Goal: Task Accomplishment & Management: Use online tool/utility

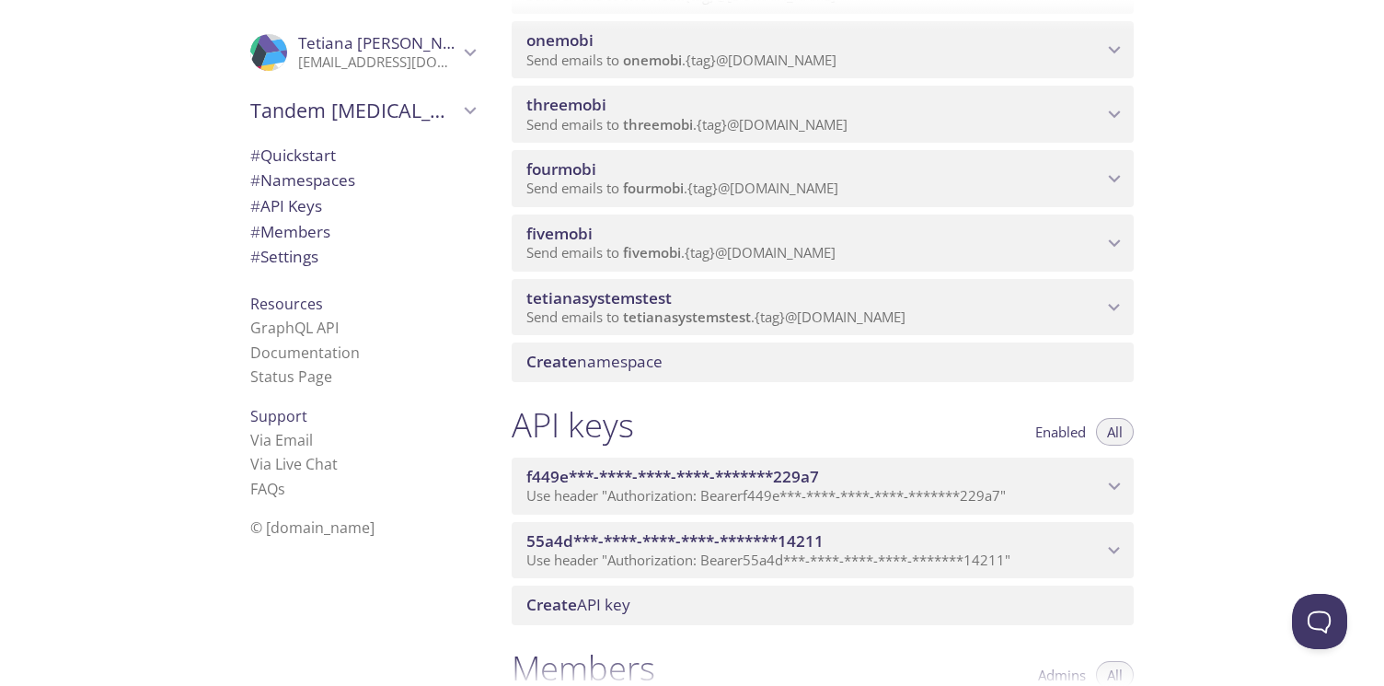
scroll to position [1081, 0]
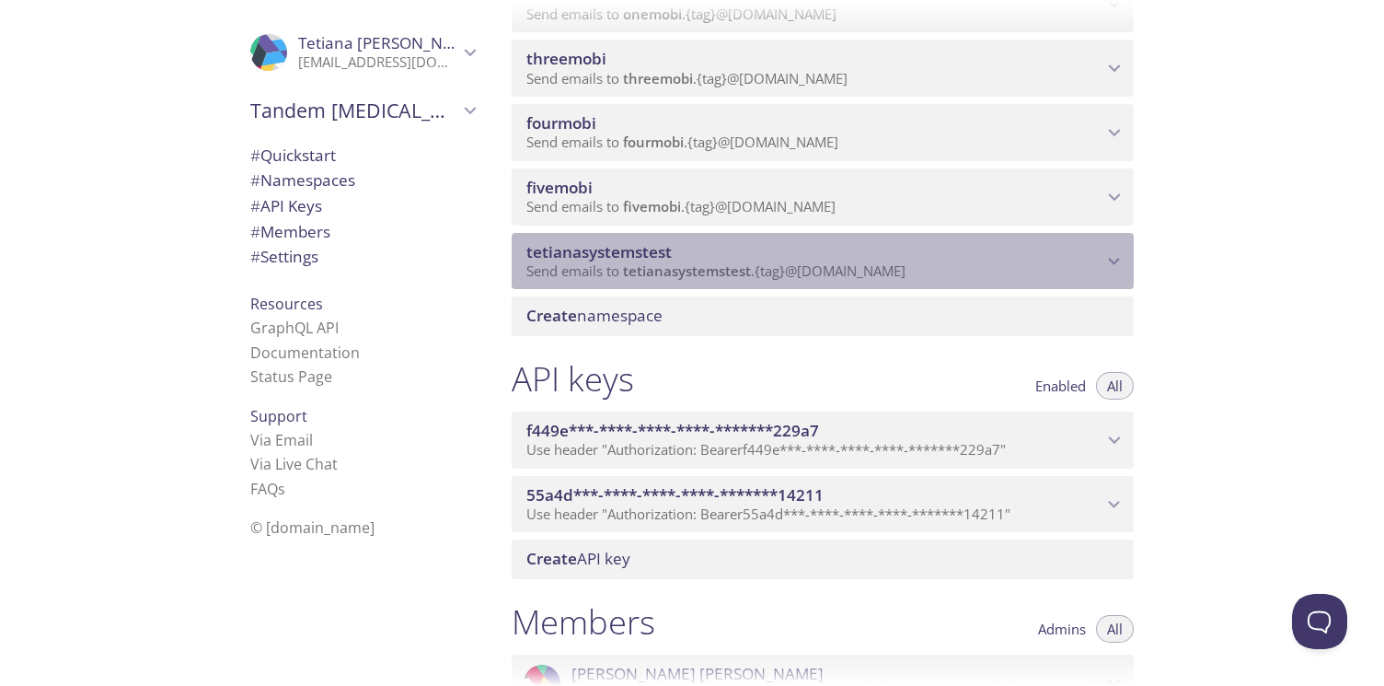
click at [1088, 256] on span "tetianasystemstest" at bounding box center [814, 252] width 576 height 20
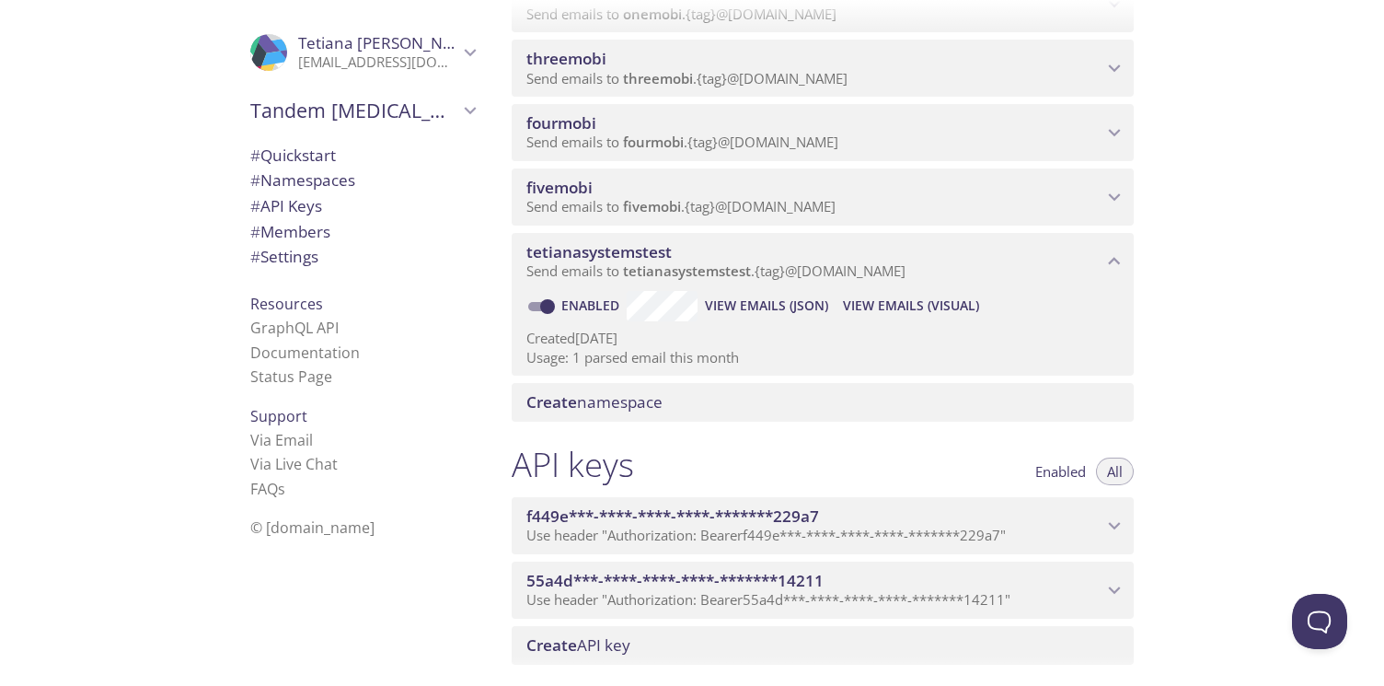
click at [869, 304] on span "View Emails (Visual)" at bounding box center [911, 305] width 136 height 22
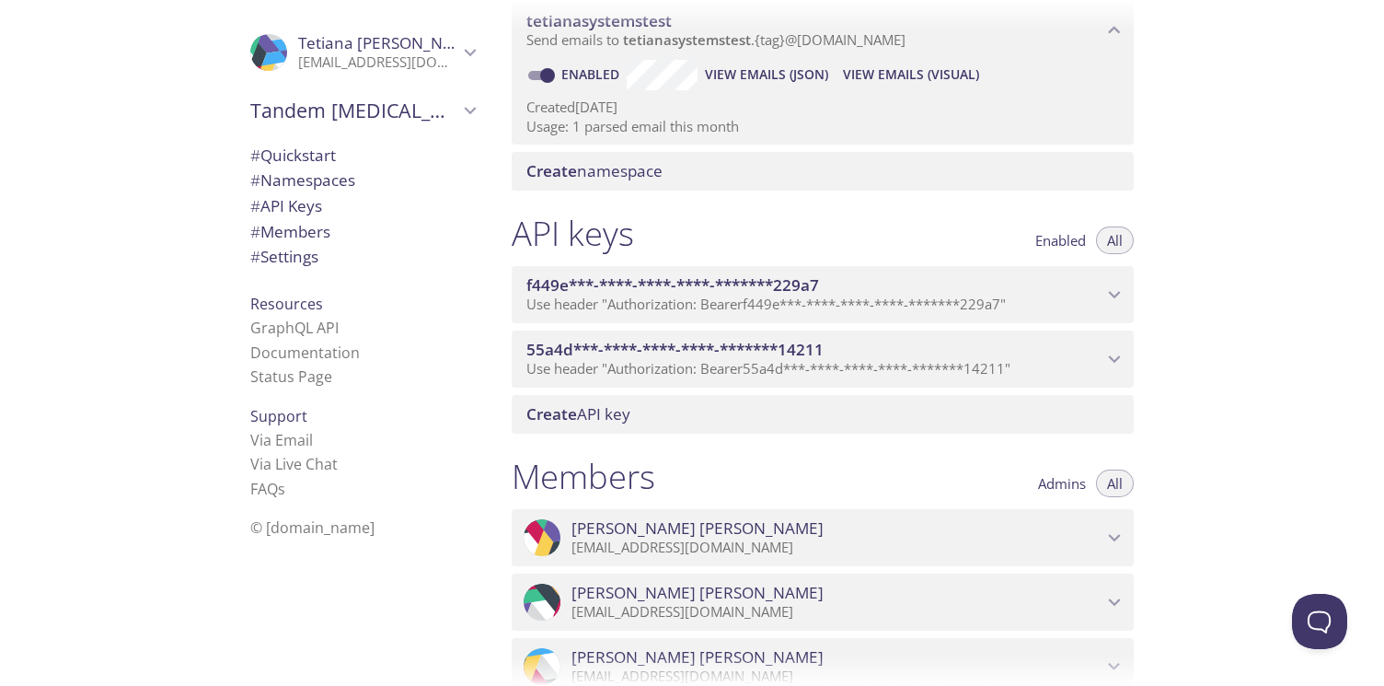
scroll to position [1312, 0]
click at [591, 172] on span "Create namespace" at bounding box center [594, 170] width 136 height 21
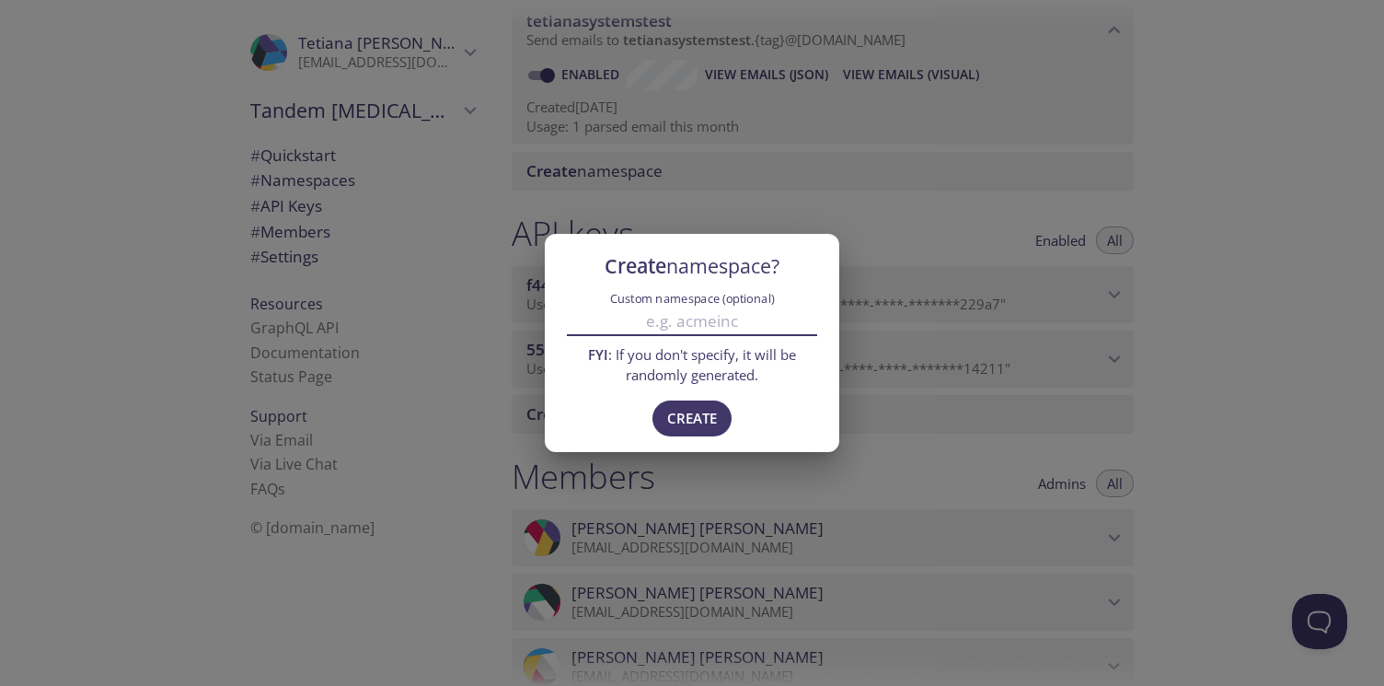
click at [722, 326] on input "Custom namespace (optional)" at bounding box center [692, 320] width 250 height 30
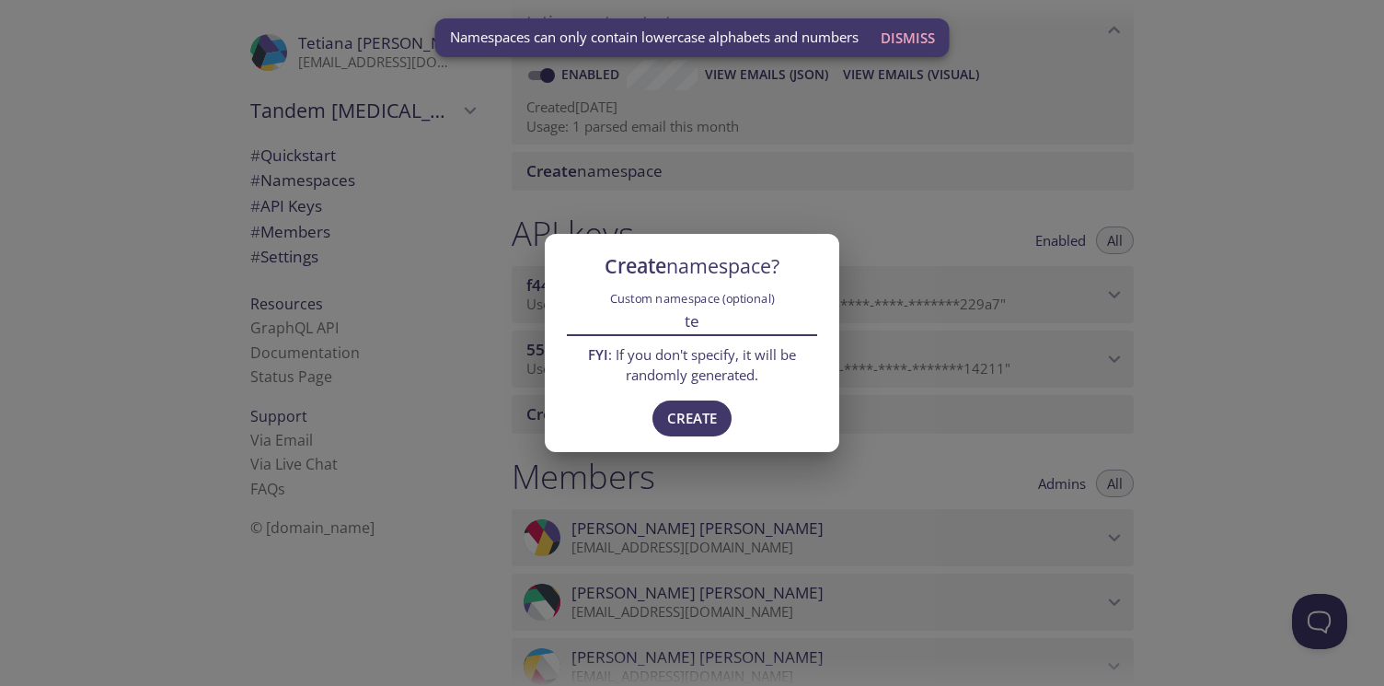
type input "t"
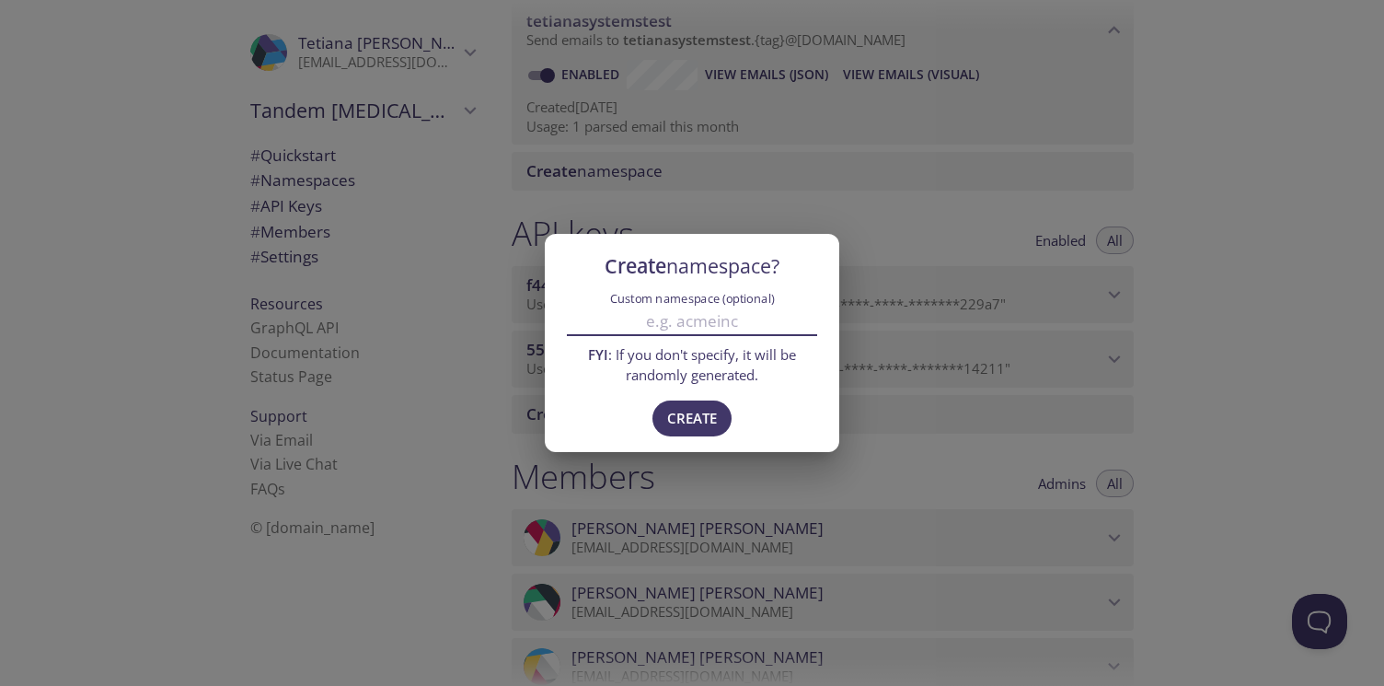
click at [1224, 361] on div "Create namespace? Custom namespace (optional) FYI : If you don't specify, it wi…" at bounding box center [692, 343] width 1384 height 686
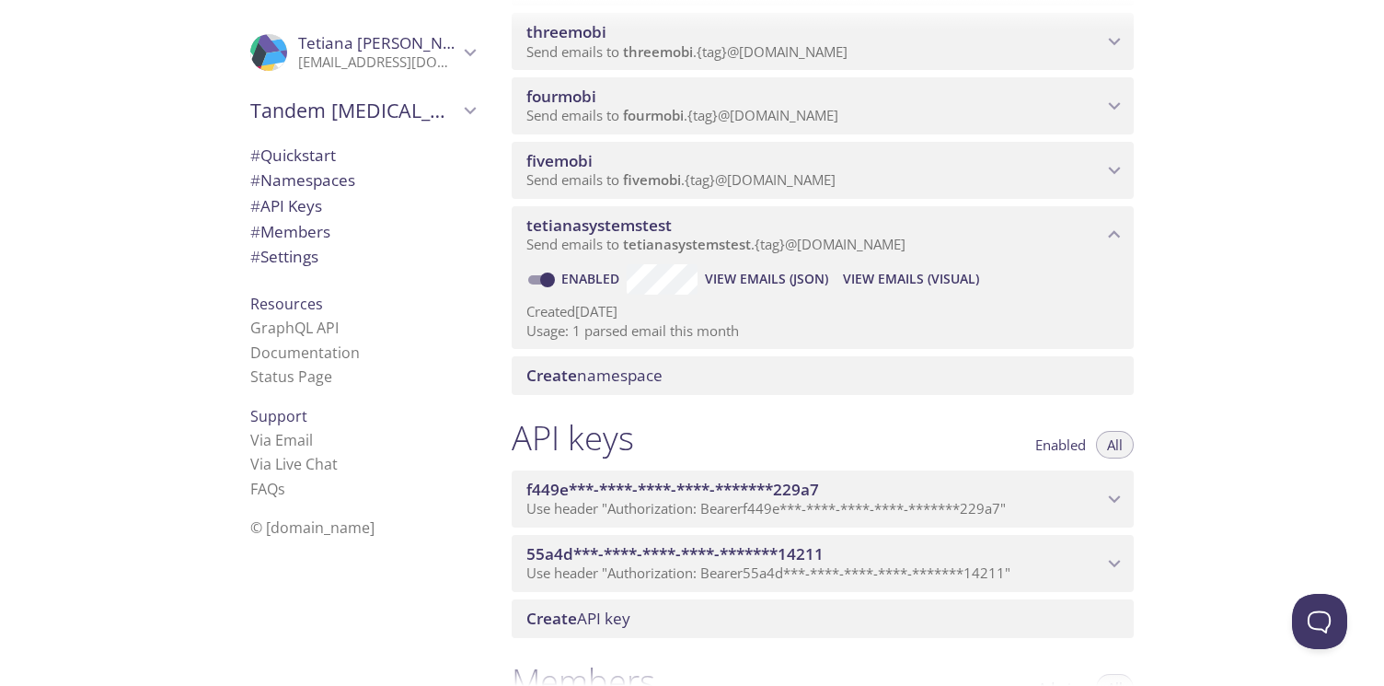
scroll to position [1102, 0]
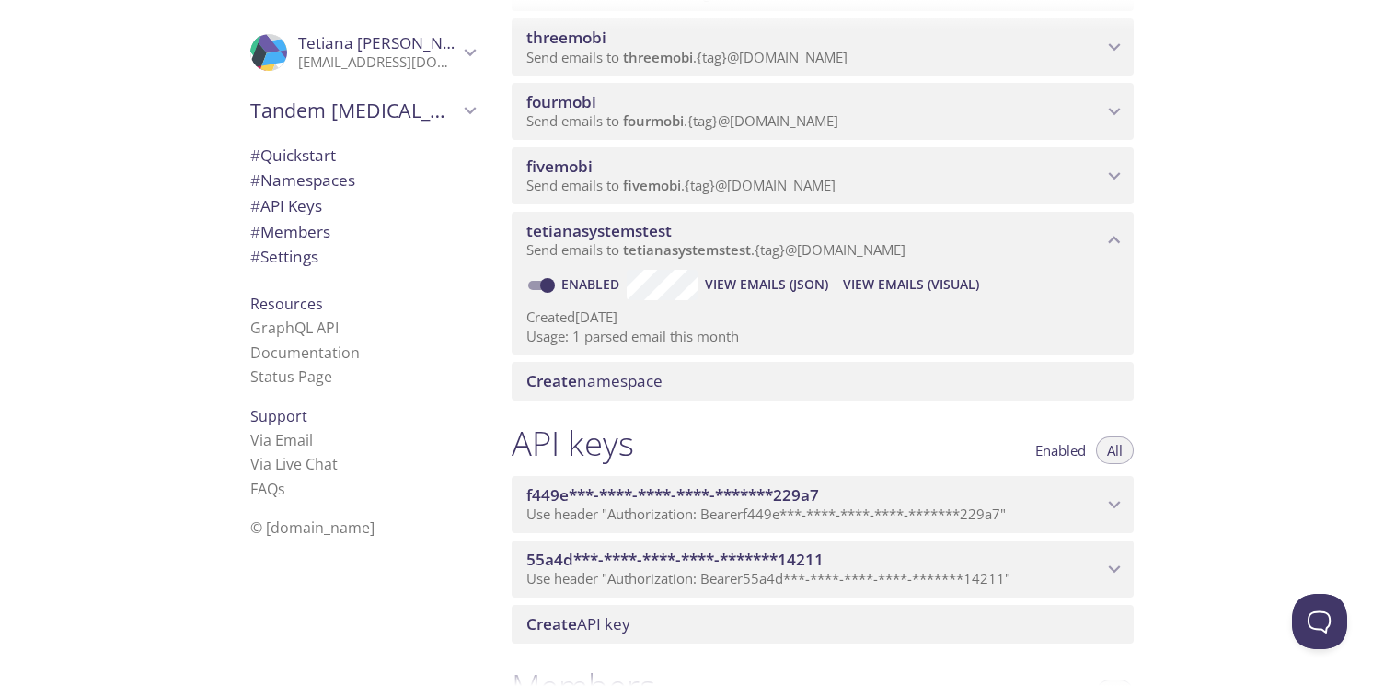
click at [870, 284] on span "View Emails (Visual)" at bounding box center [911, 284] width 136 height 22
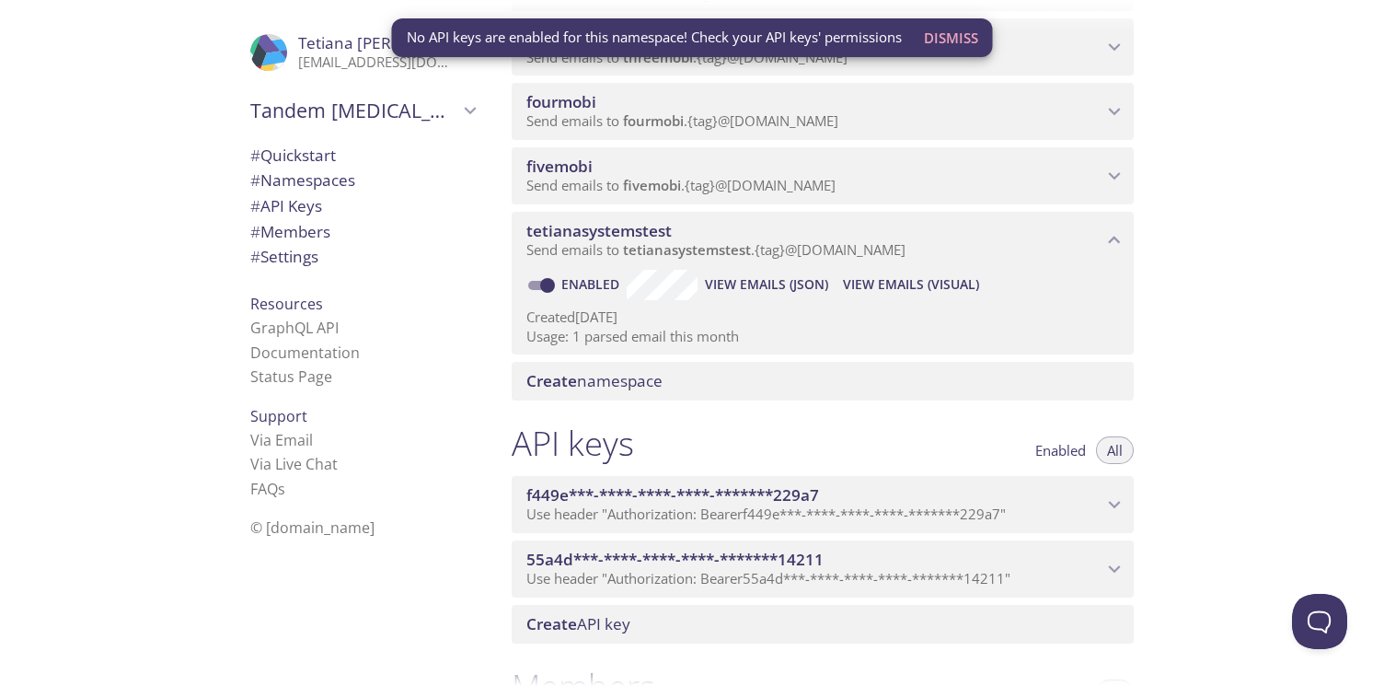
click at [866, 39] on span "No API keys are enabled for this namespace! Check your API keys' permissions" at bounding box center [654, 37] width 495 height 19
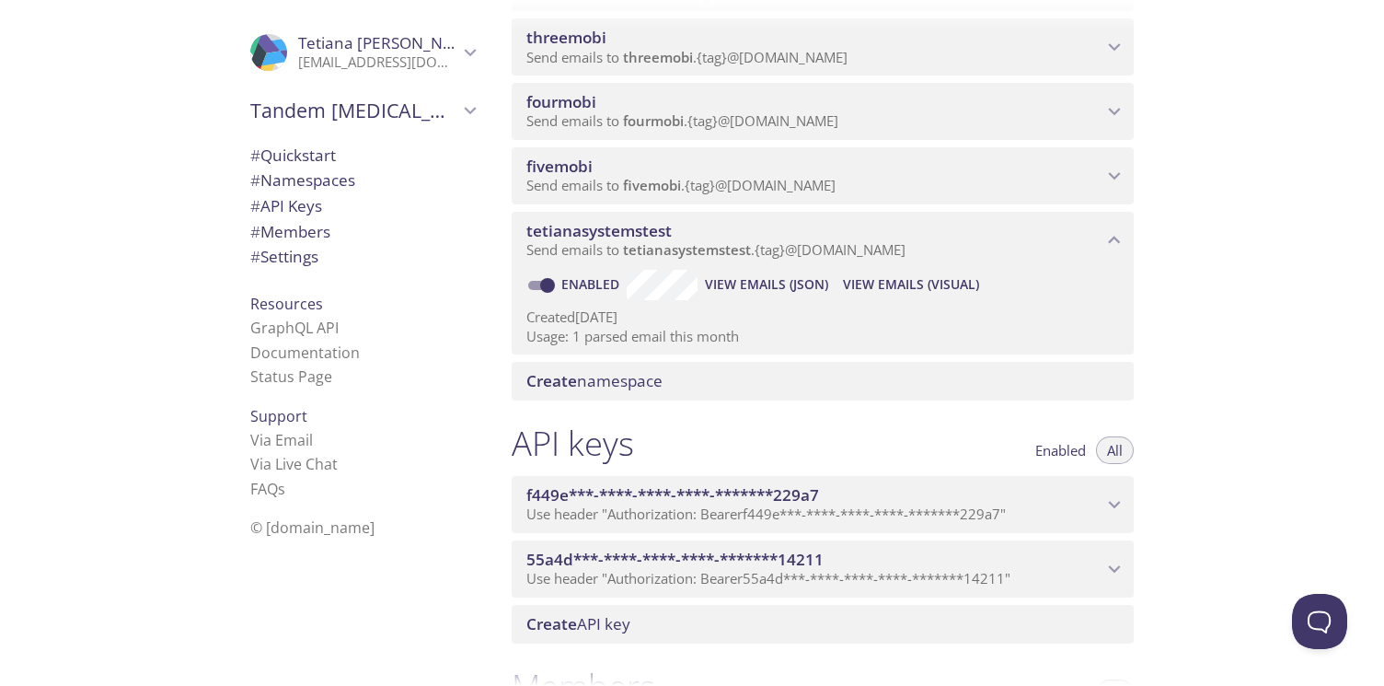
click at [916, 291] on span "View Emails (Visual)" at bounding box center [911, 284] width 136 height 22
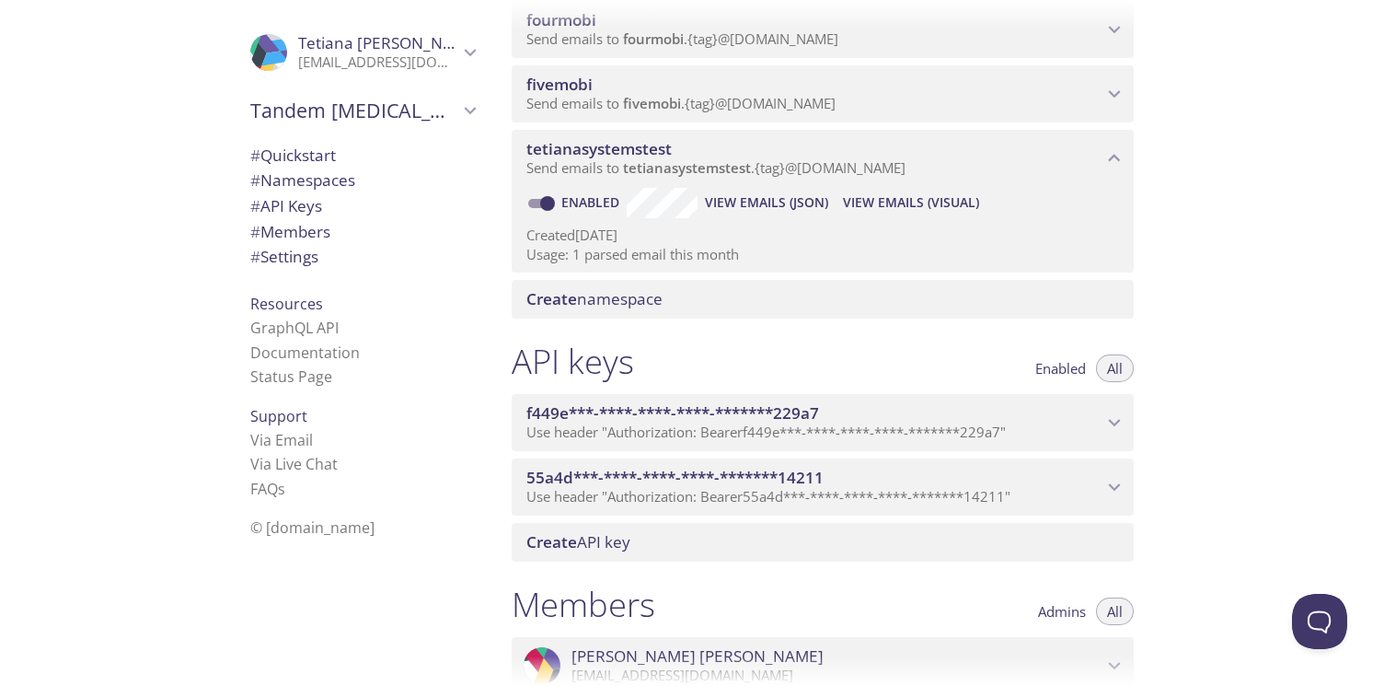
scroll to position [1194, 0]
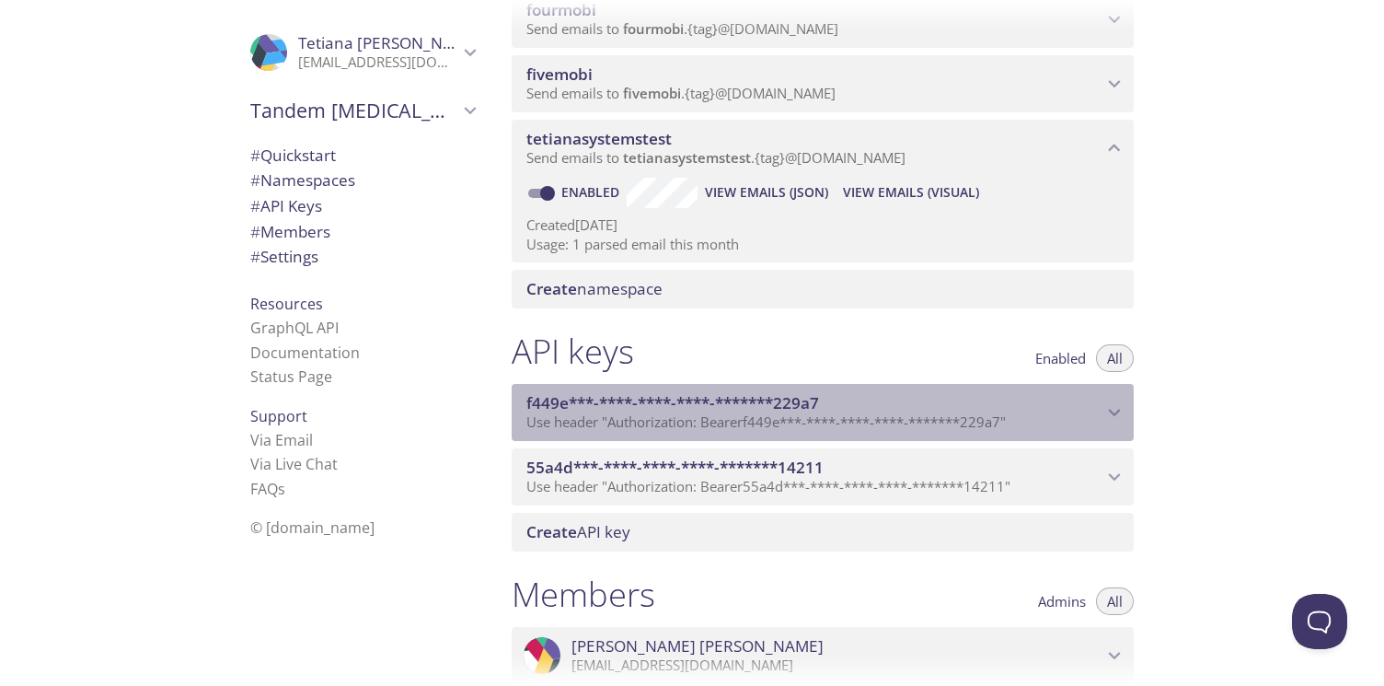
click at [1000, 411] on span "f449e***-****-****-****-*******229a7" at bounding box center [814, 403] width 576 height 20
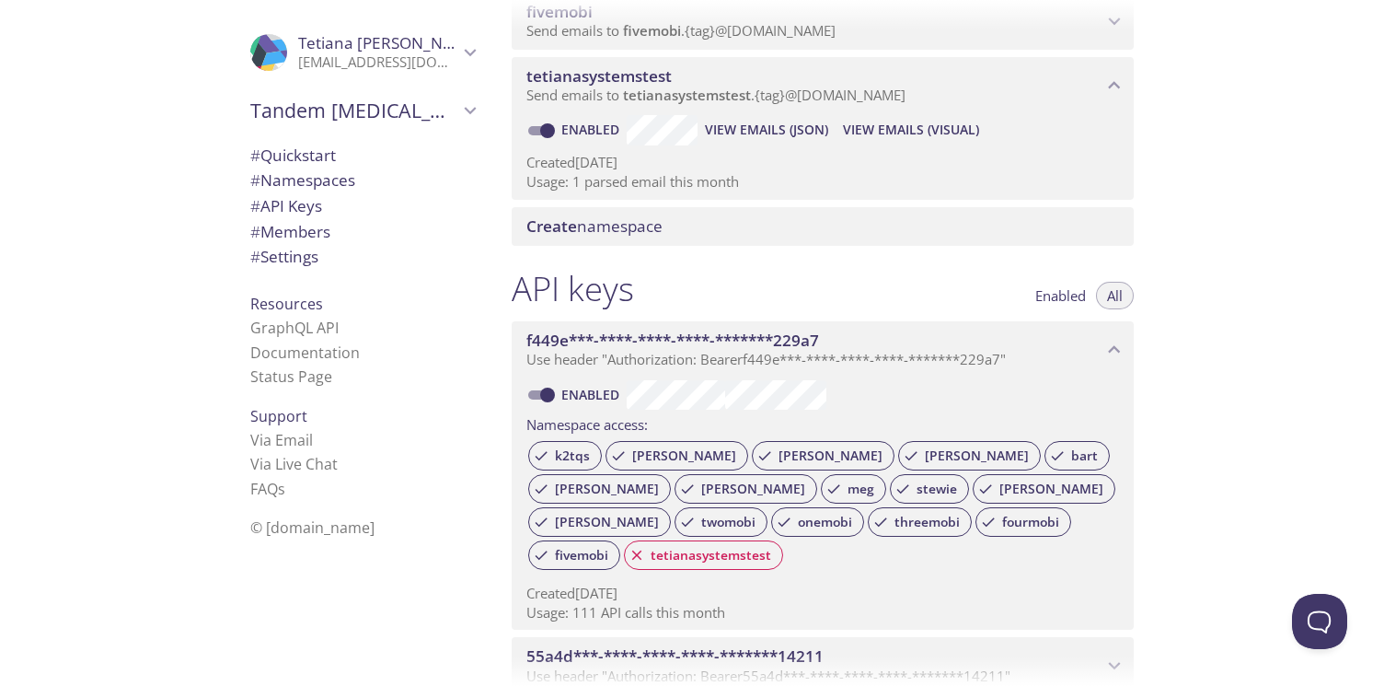
scroll to position [1261, 0]
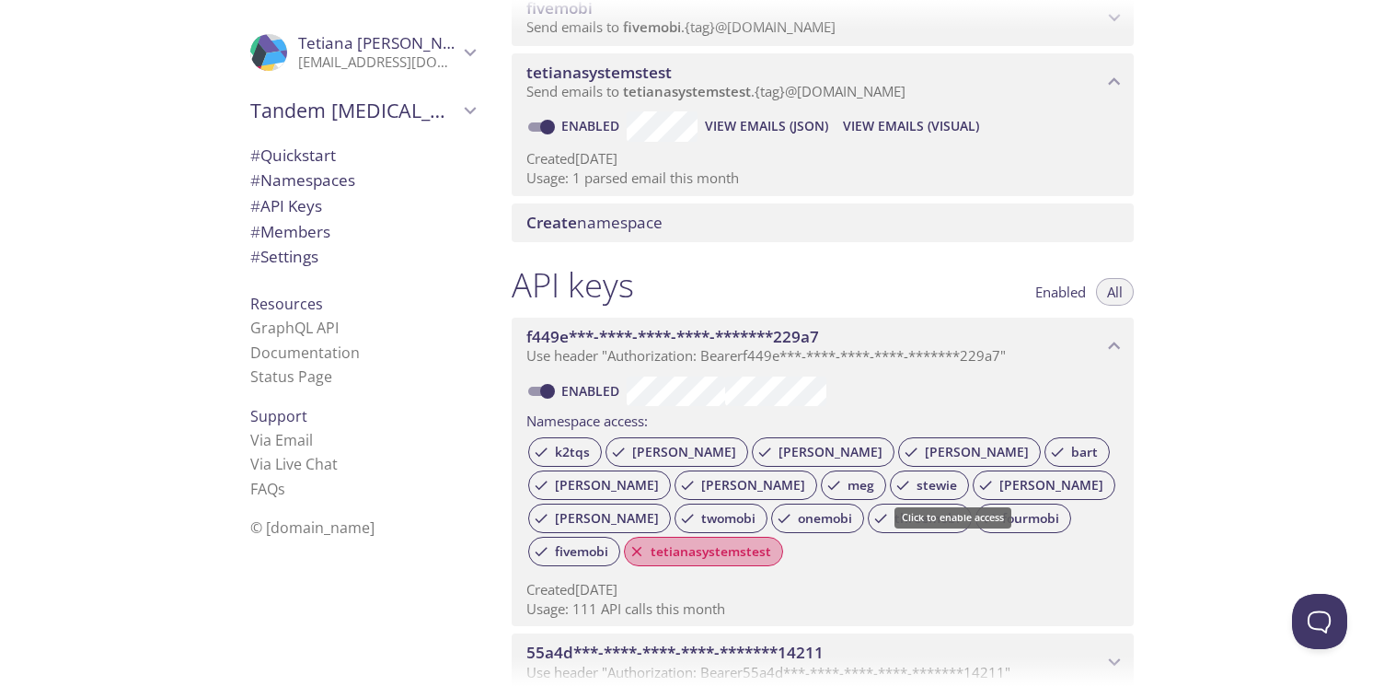
click at [782, 543] on span "tetianasystemstest" at bounding box center [711, 551] width 143 height 17
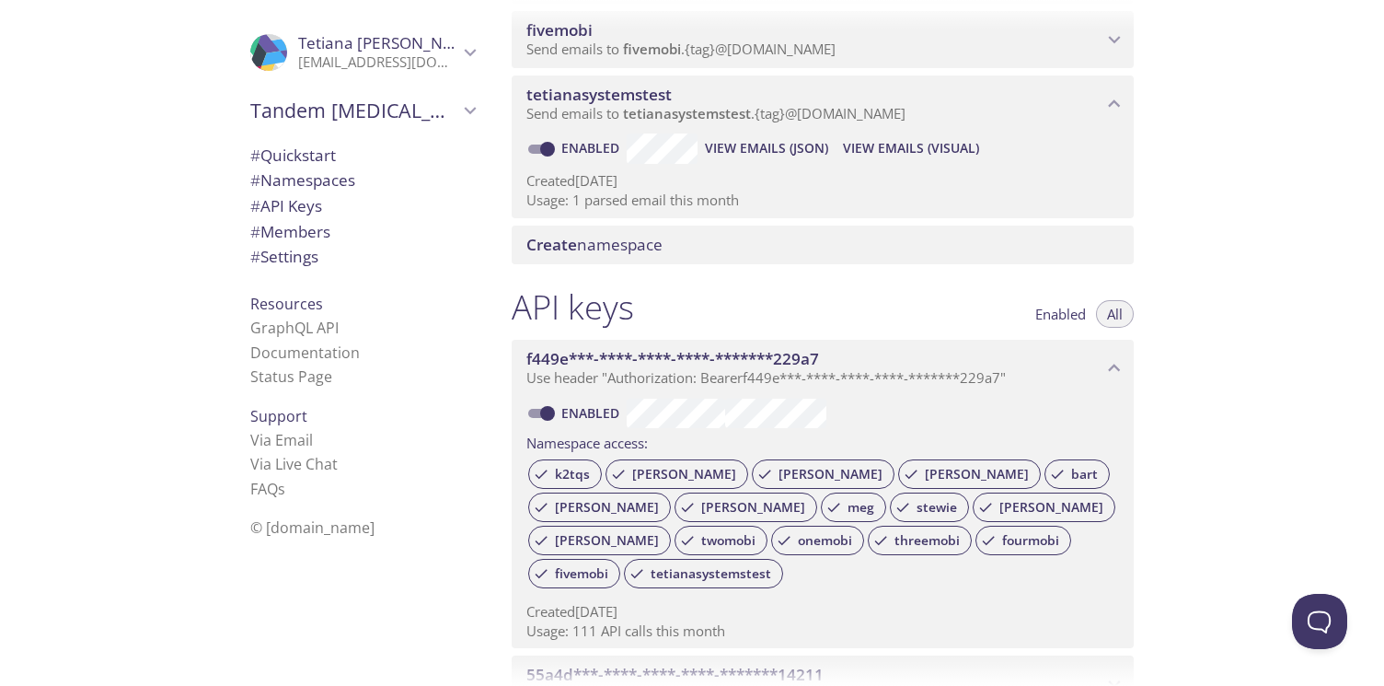
scroll to position [1178, 0]
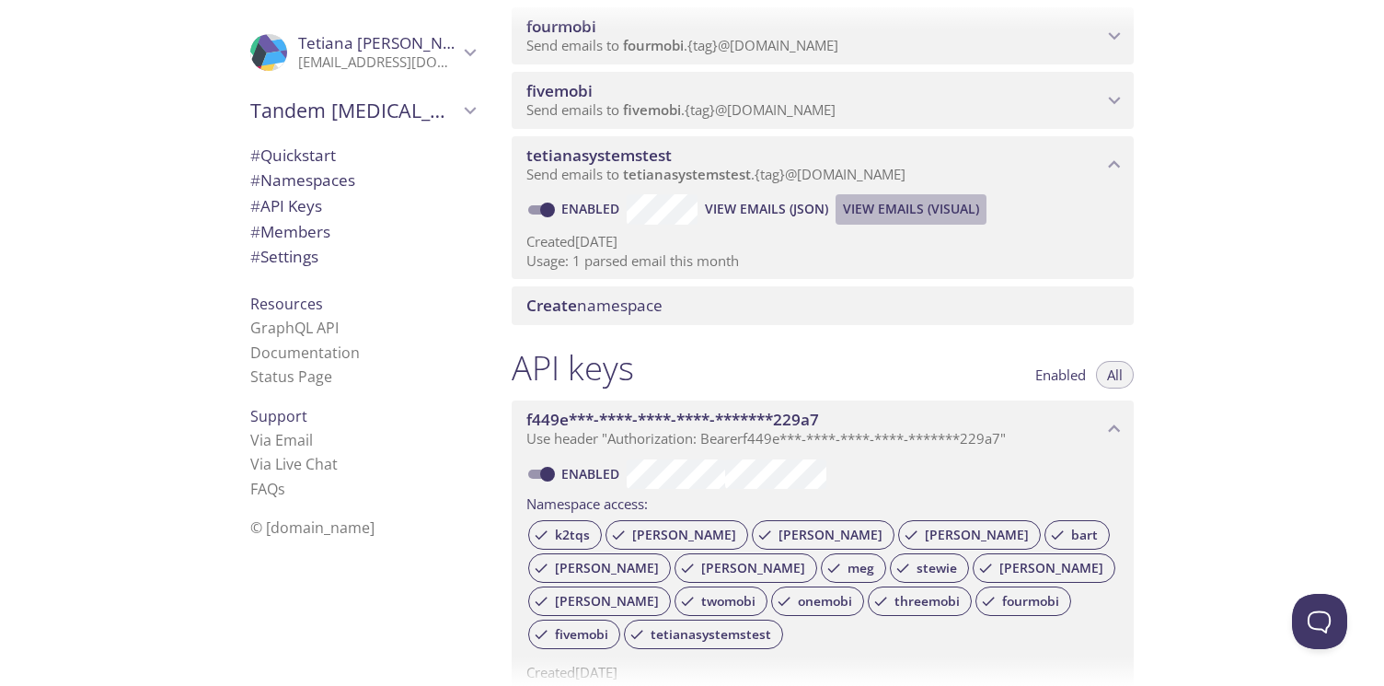
click at [896, 202] on span "View Emails (Visual)" at bounding box center [911, 209] width 136 height 22
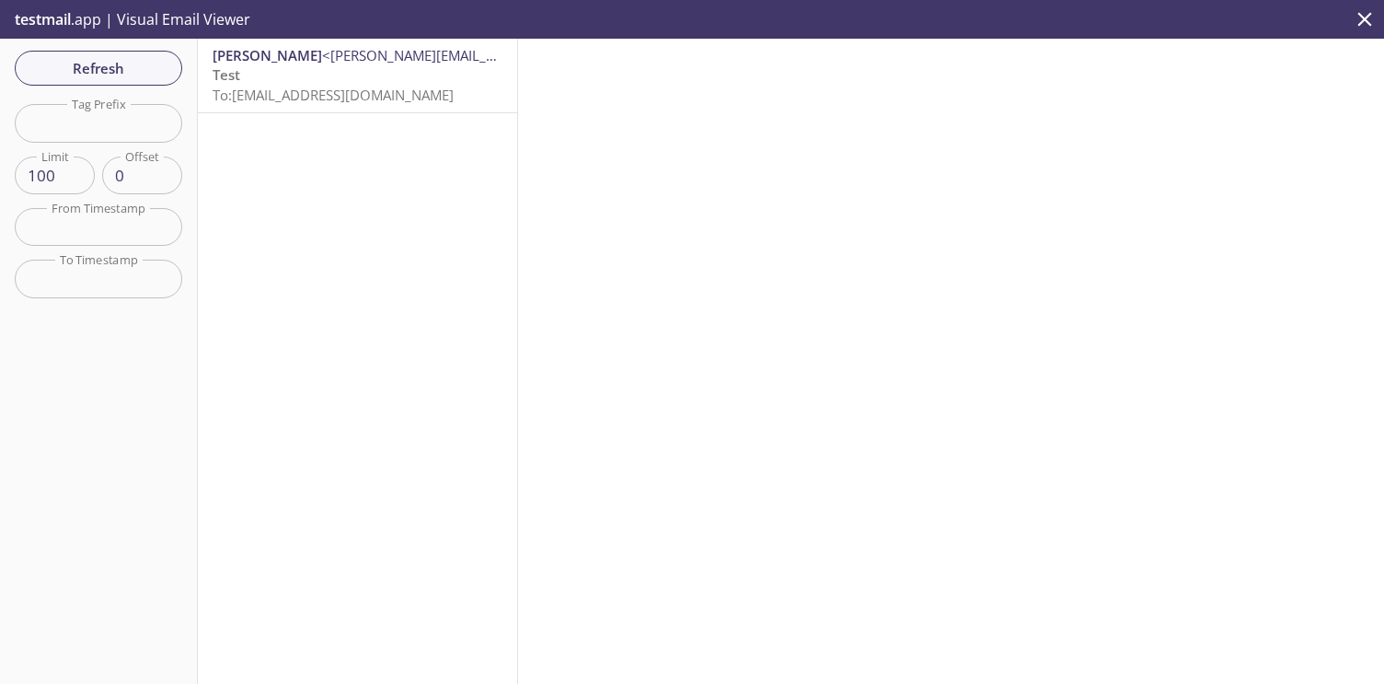
click at [315, 89] on span "To: tetianasystemstest@inbox.testmail.app" at bounding box center [333, 95] width 241 height 18
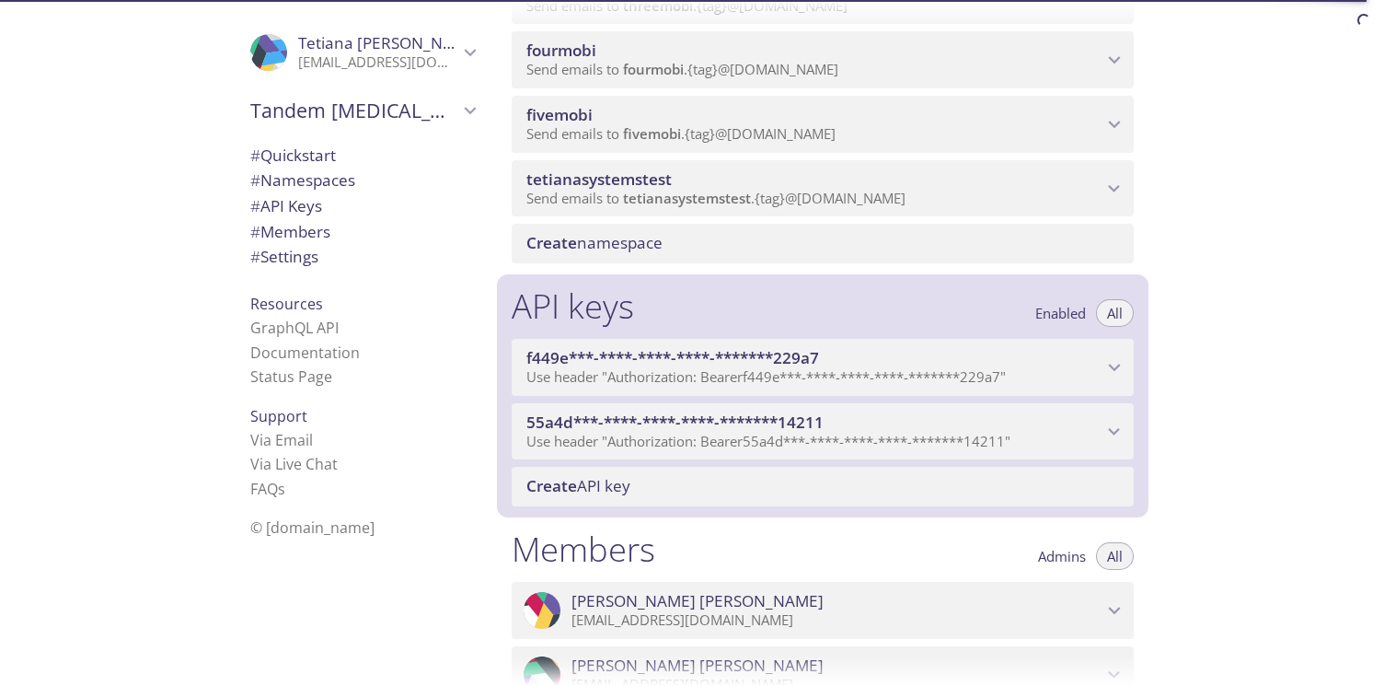
scroll to position [1157, 0]
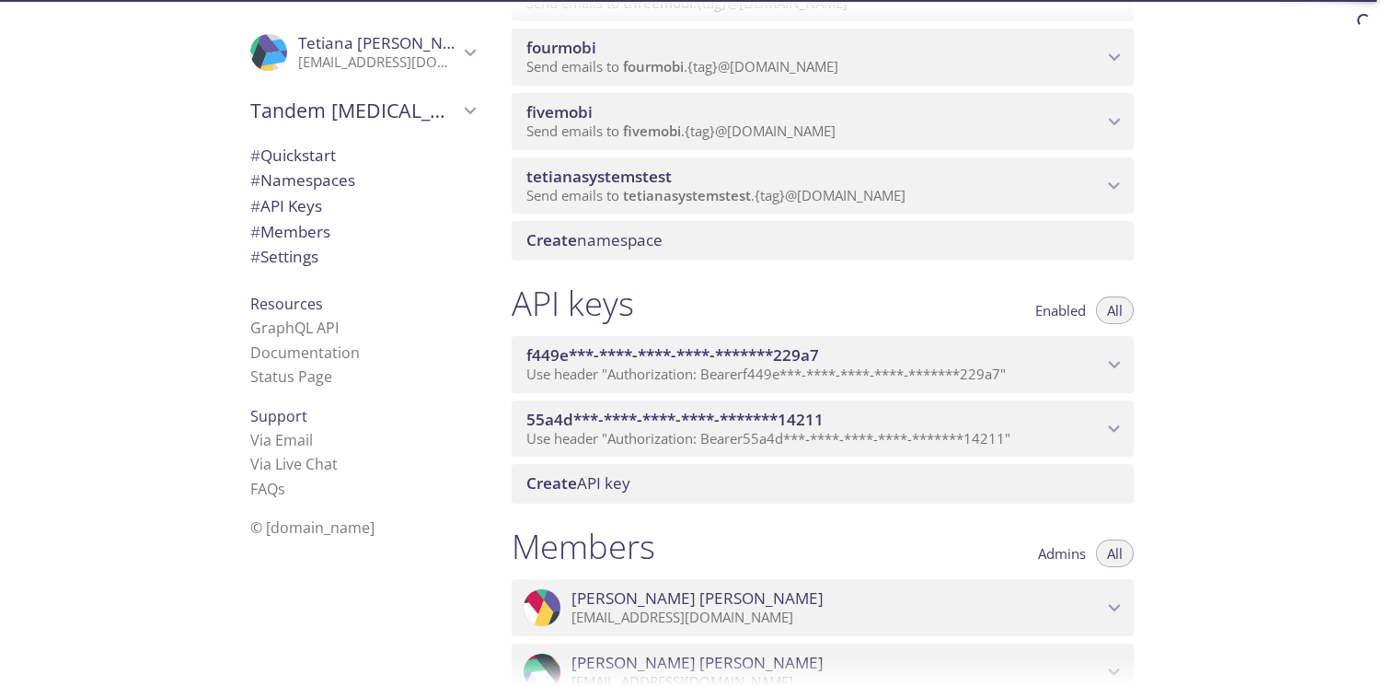
click at [702, 190] on span "tetianasystemstest" at bounding box center [687, 195] width 128 height 18
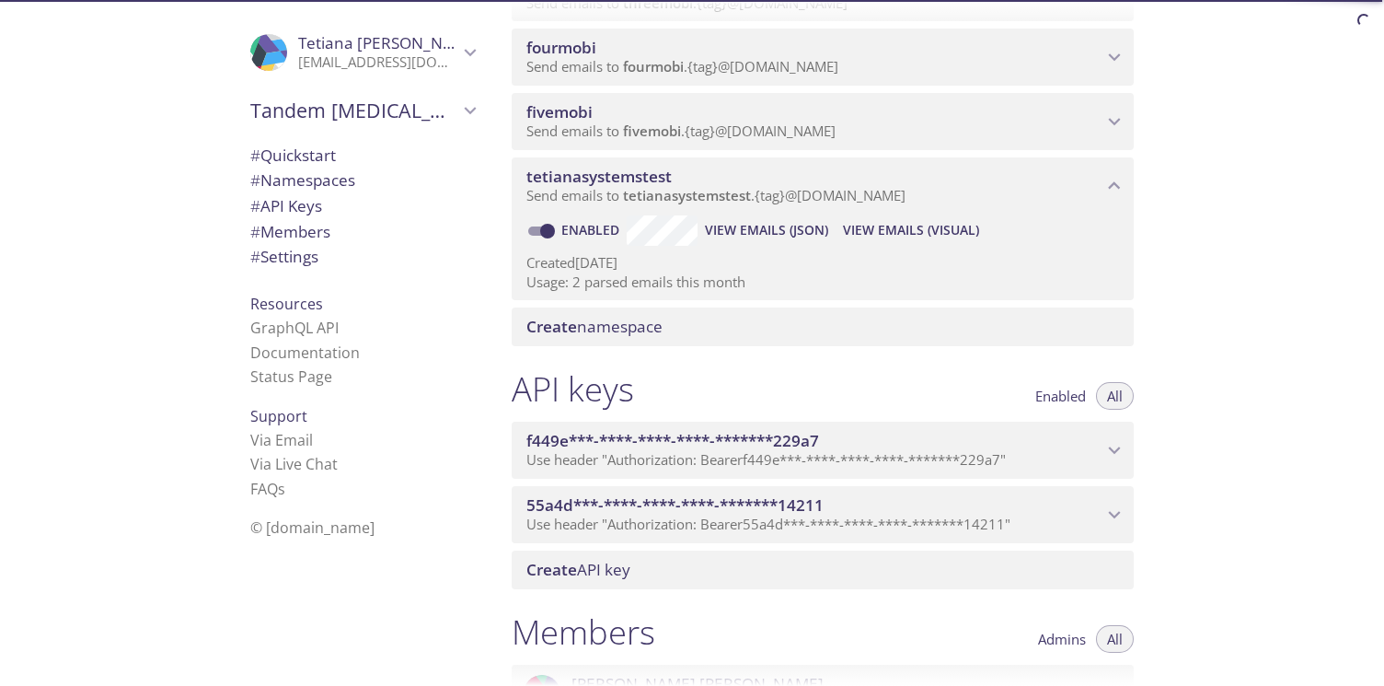
click at [907, 227] on span "View Emails (Visual)" at bounding box center [911, 230] width 136 height 22
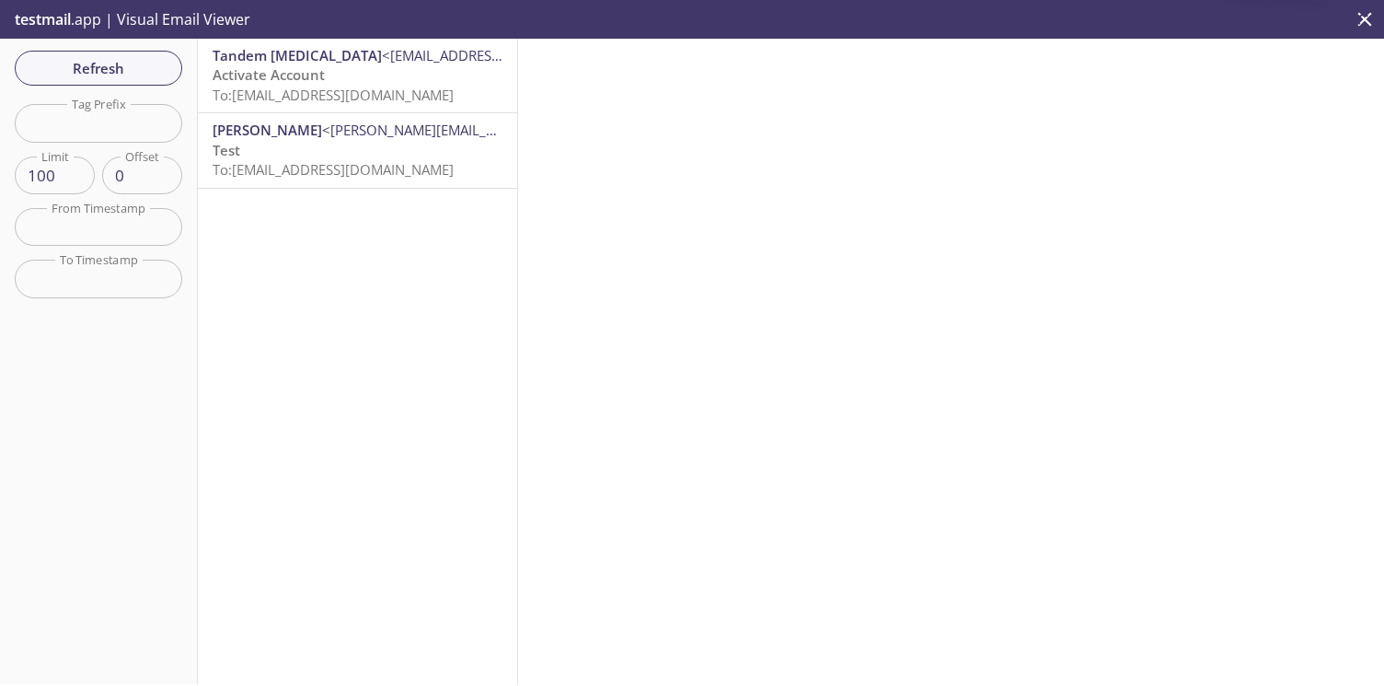
click at [382, 61] on span "<[EMAIL_ADDRESS][DOMAIN_NAME]>" at bounding box center [501, 55] width 238 height 18
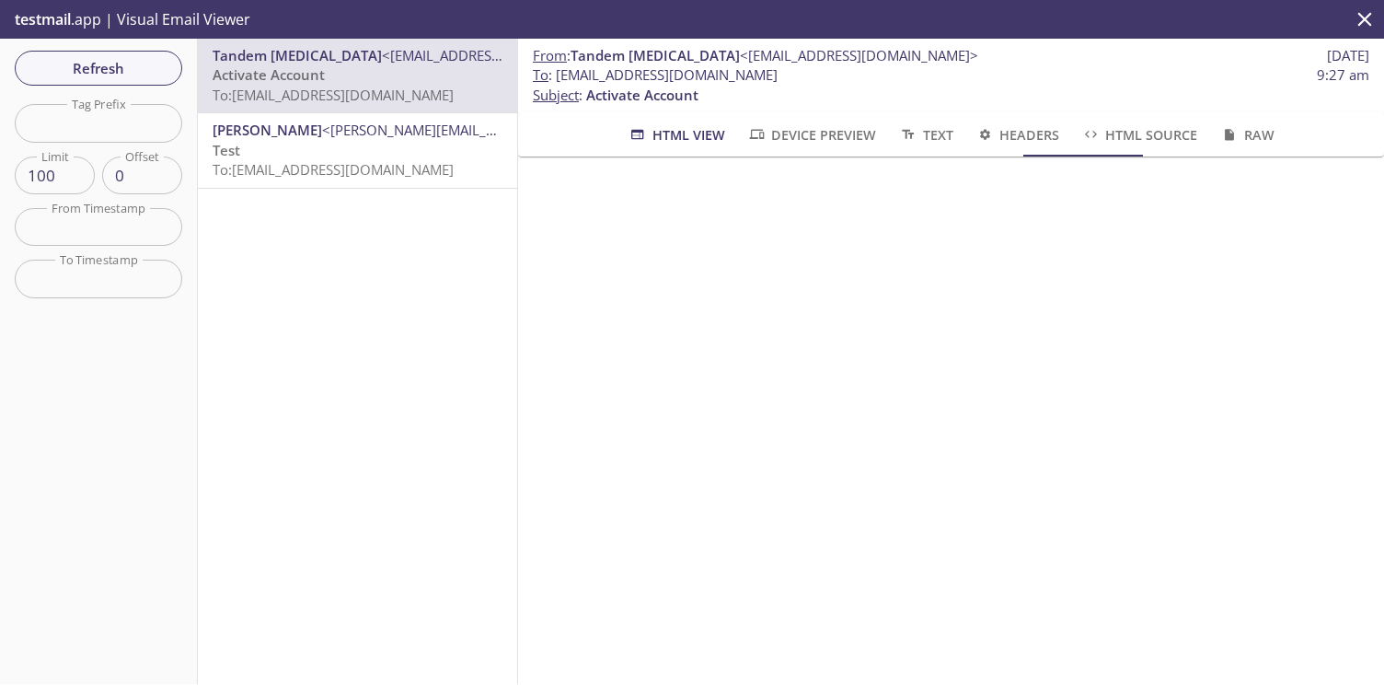
scroll to position [1157, 0]
